Goal: Find specific page/section: Find specific page/section

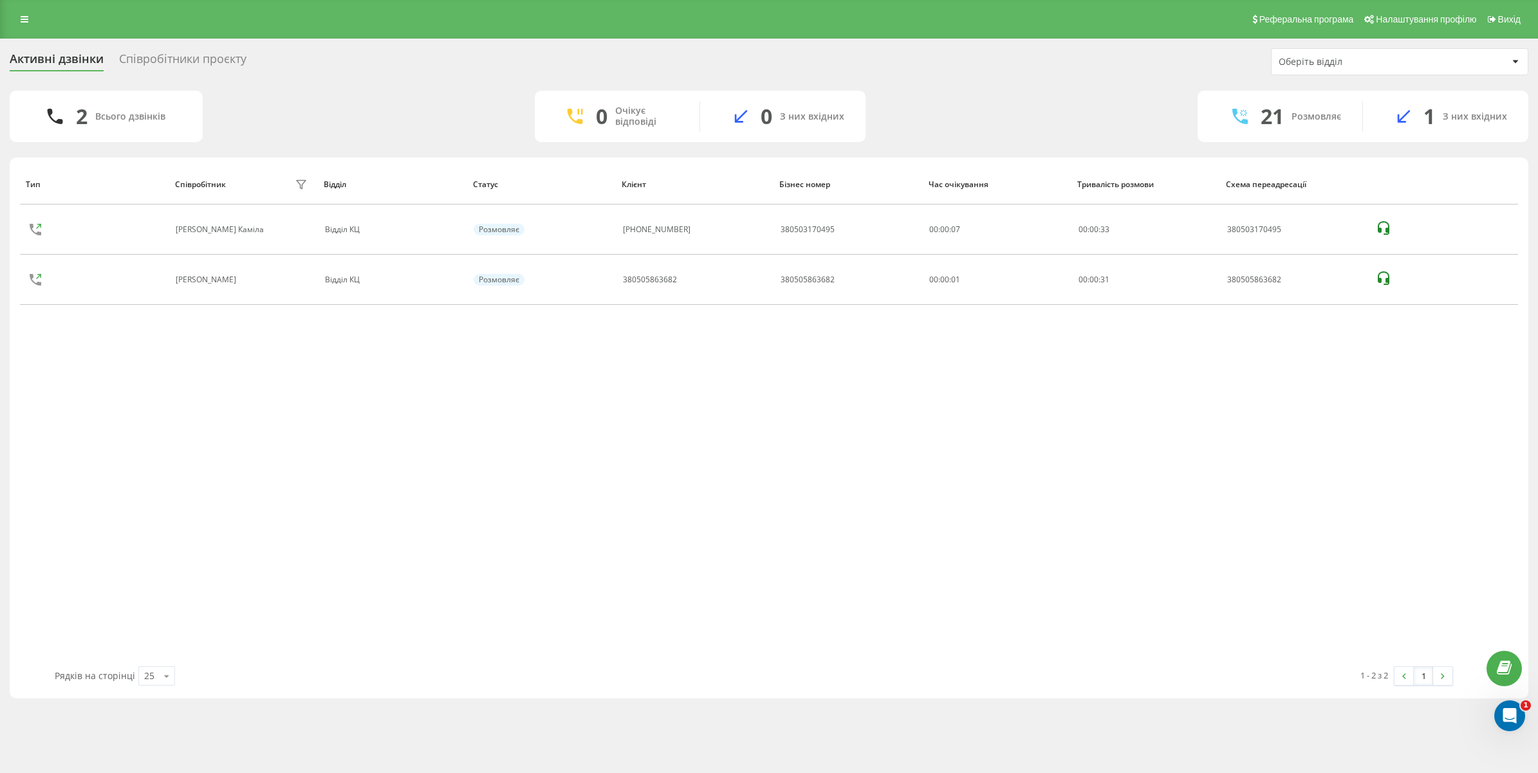
click at [21, 8] on div "Реферальна програма Налаштування профілю Вихід" at bounding box center [769, 19] width 1538 height 39
click at [24, 20] on icon at bounding box center [25, 19] width 8 height 9
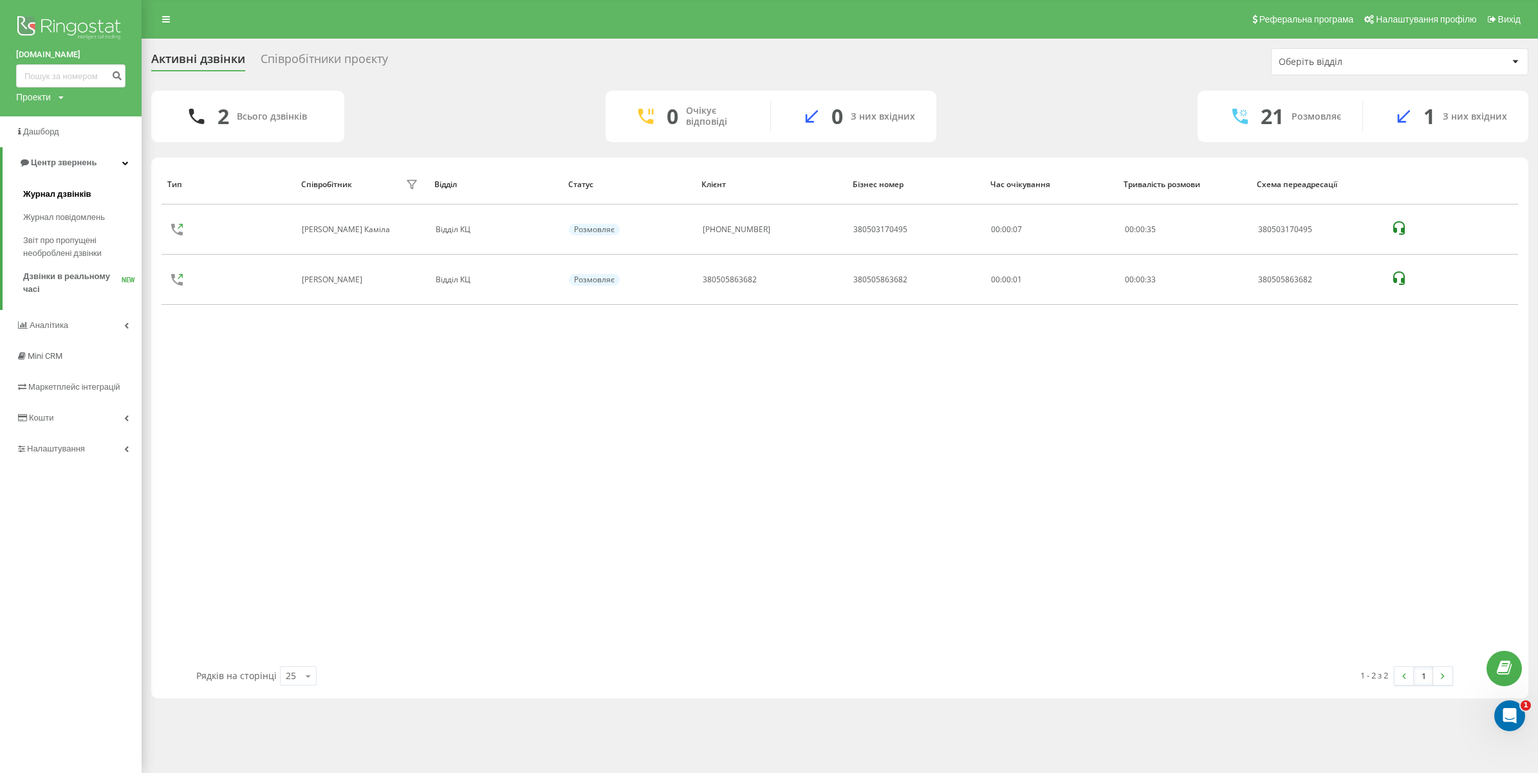
click at [79, 189] on span "Журнал дзвінків" at bounding box center [57, 194] width 68 height 13
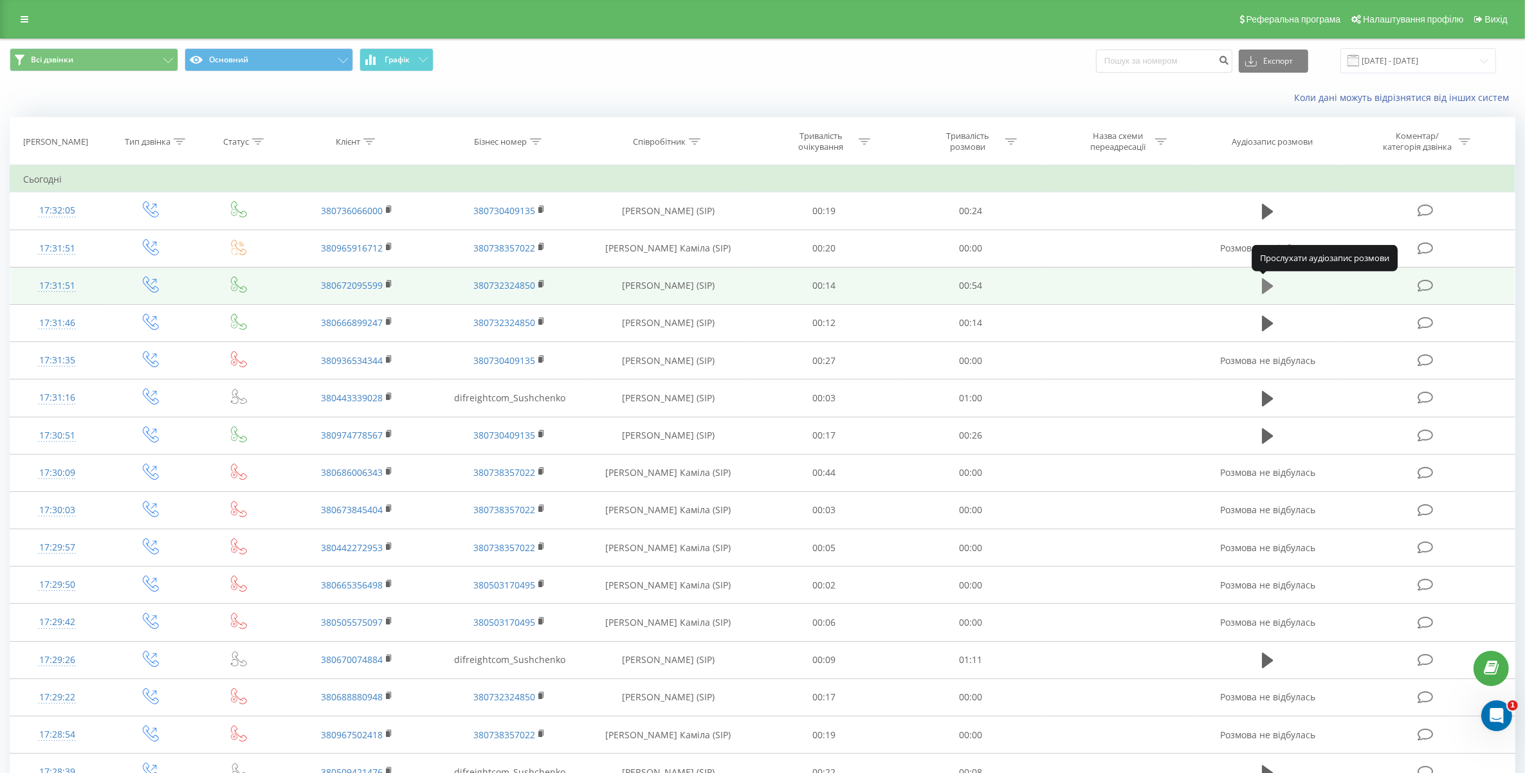
click at [1268, 288] on icon at bounding box center [1268, 286] width 12 height 15
